Goal: Task Accomplishment & Management: Manage account settings

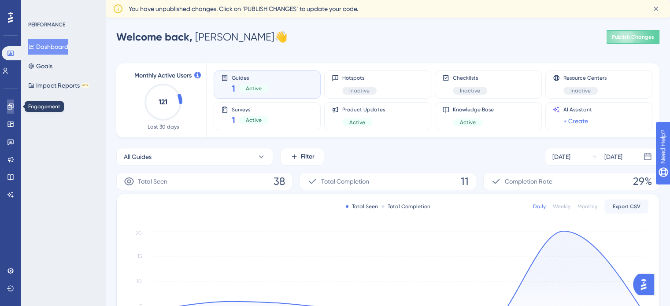
click at [10, 107] on icon at bounding box center [10, 106] width 6 height 6
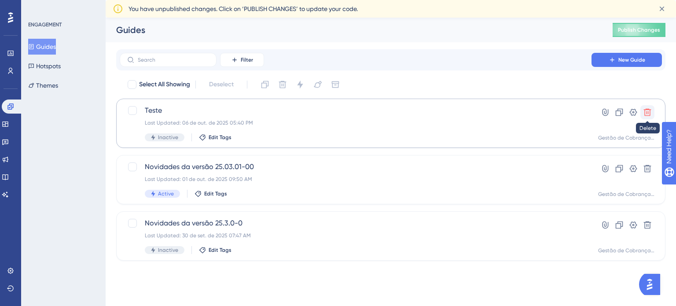
click at [651, 111] on icon at bounding box center [647, 112] width 9 height 9
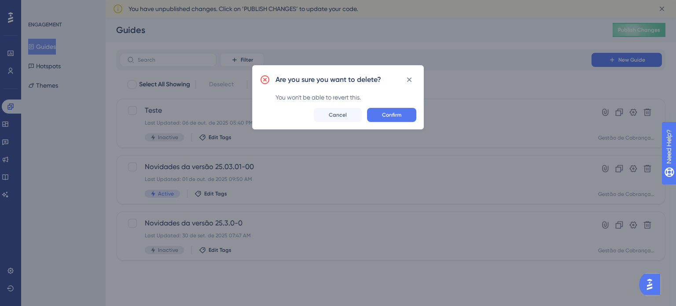
click at [396, 122] on div "Are you sure you want to delete? You won't be able to revert this. Confirm Canc…" at bounding box center [338, 97] width 172 height 64
click at [396, 116] on span "Confirm" at bounding box center [391, 114] width 19 height 7
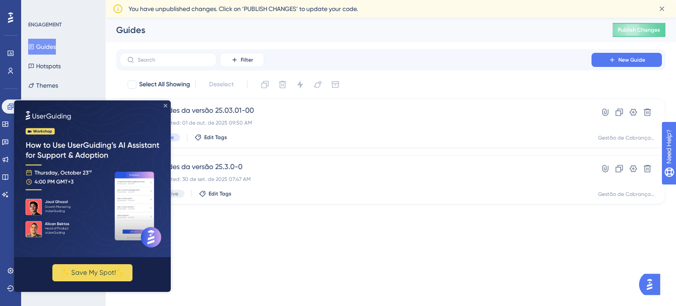
click at [166, 104] on icon "Close Preview" at bounding box center [166, 106] width 4 height 4
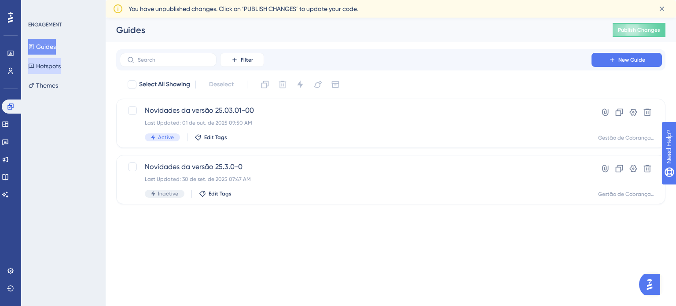
click at [57, 63] on button "Hotspots" at bounding box center [44, 66] width 33 height 16
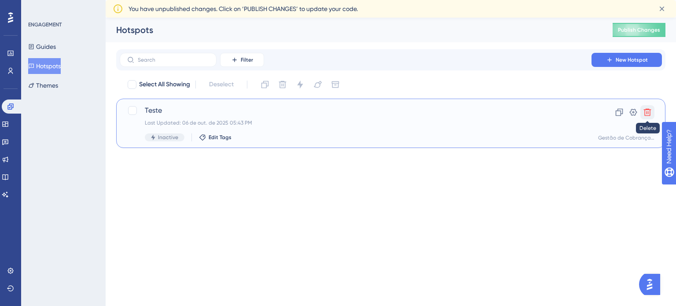
click at [650, 111] on icon at bounding box center [647, 112] width 7 height 7
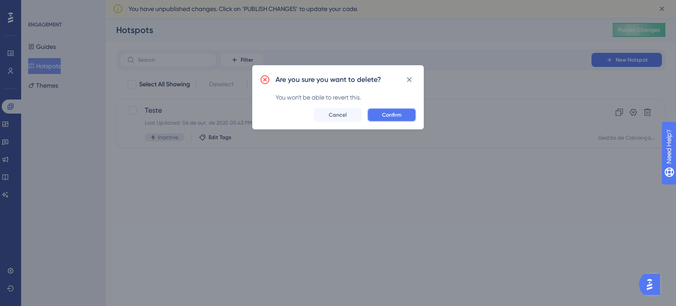
click at [404, 118] on button "Confirm" at bounding box center [391, 115] width 49 height 14
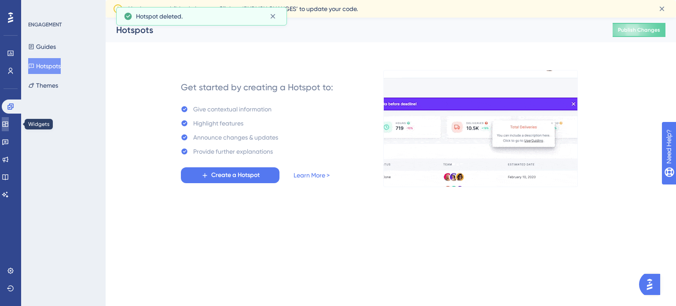
click at [9, 128] on link at bounding box center [5, 124] width 7 height 14
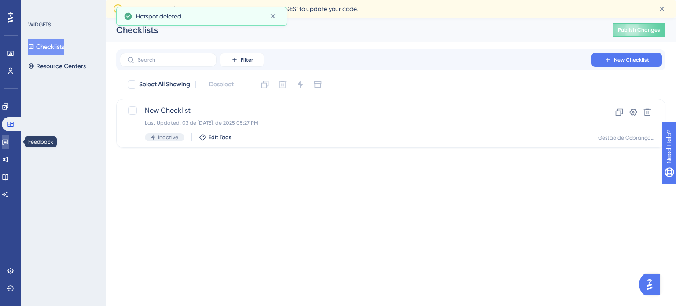
click at [9, 145] on icon at bounding box center [5, 141] width 7 height 7
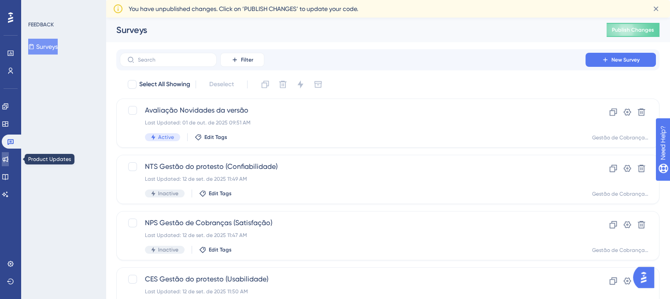
click at [8, 158] on icon at bounding box center [6, 160] width 6 height 6
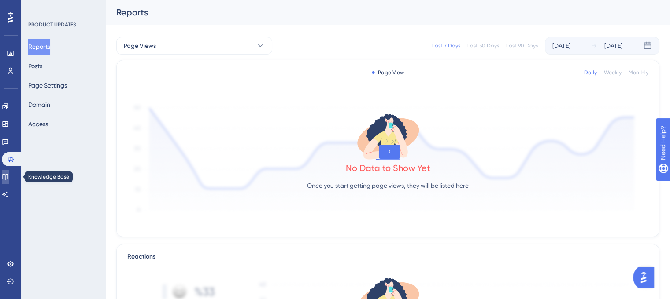
click at [9, 178] on icon at bounding box center [5, 176] width 7 height 7
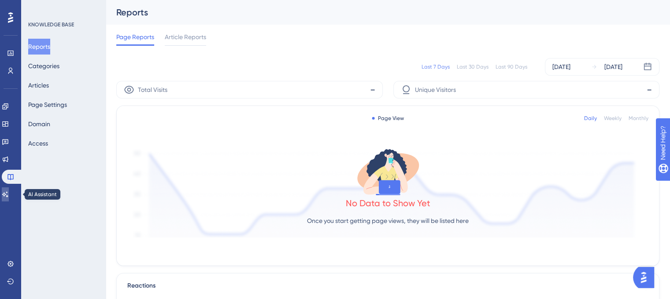
click at [8, 195] on icon at bounding box center [5, 195] width 6 height 6
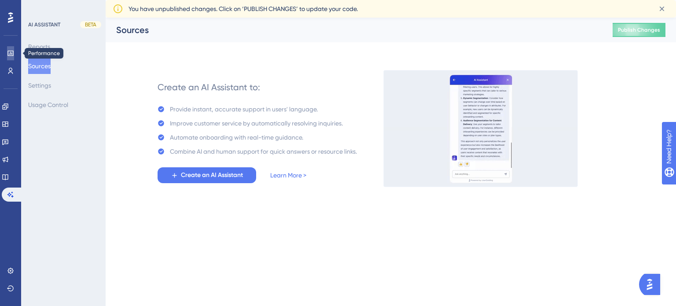
click at [10, 55] on icon at bounding box center [10, 53] width 6 height 5
